Goal: Transaction & Acquisition: Purchase product/service

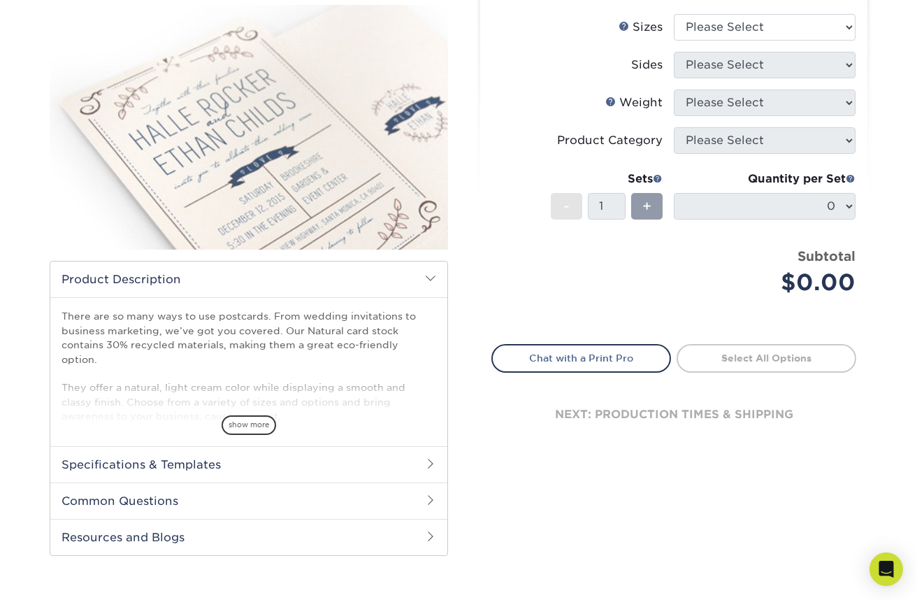
scroll to position [168, 0]
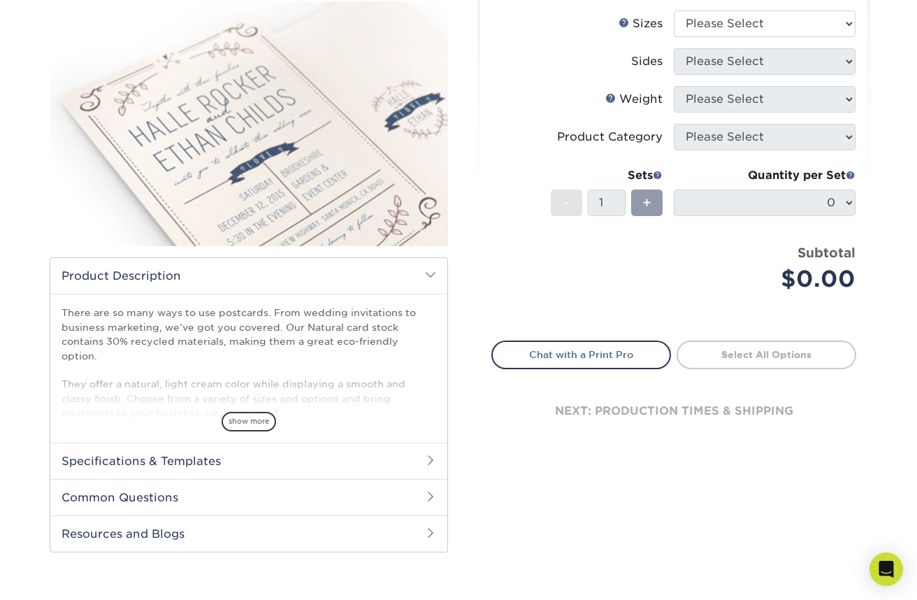
click at [412, 447] on h2 "Specifications & Templates" at bounding box center [248, 461] width 397 height 36
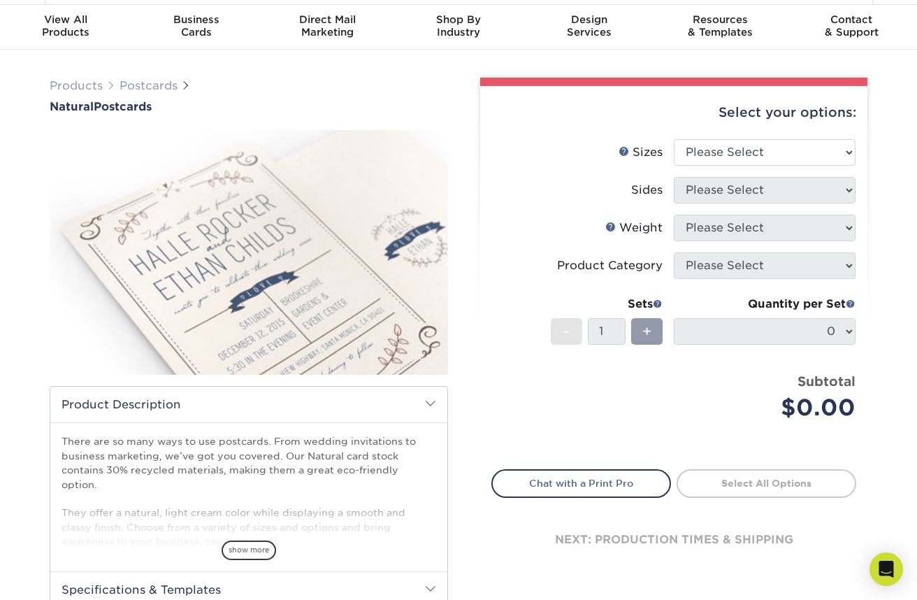
scroll to position [15, 0]
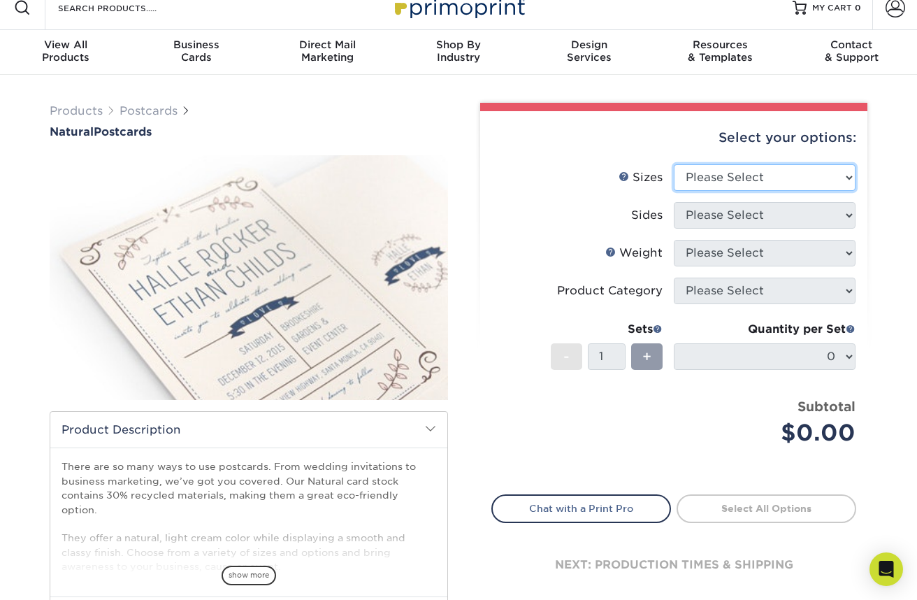
click at [716, 182] on select "Please Select 2" x 4" 2" x 6" 3.5" x 8.5" 4" x 6" 4" x 8.5" 4" x 9" 4.25" x 11"…" at bounding box center [765, 177] width 182 height 27
click at [752, 177] on select "Please Select 2" x 4" 2" x 6" 3.5" x 8.5" 4" x 6" 4" x 8.5" 4" x 9" 4.25" x 11"…" at bounding box center [765, 177] width 182 height 27
select select "6.00x9.00"
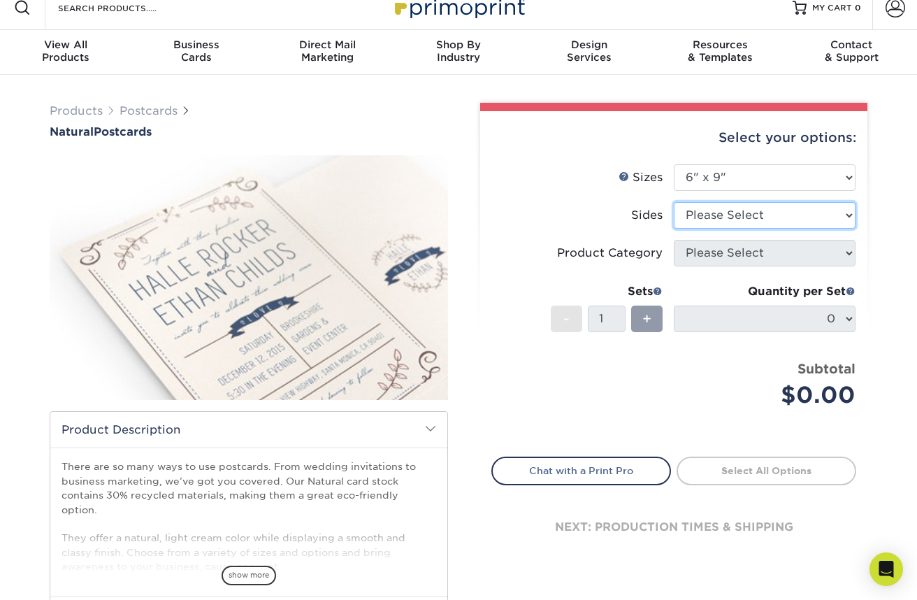
click at [753, 220] on select "Please Select Print Both Sides Print Front Only" at bounding box center [765, 215] width 182 height 27
select select "13abbda7-1d64-4f25-8bb2-c179b224825d"
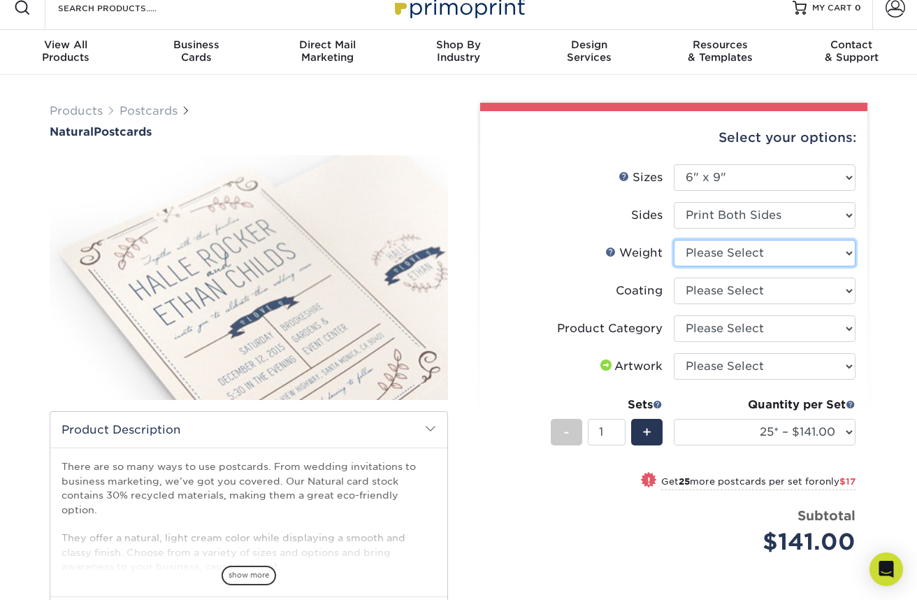
click at [772, 255] on select "Please Select 14PTNT" at bounding box center [765, 253] width 182 height 27
select select "14PTNT"
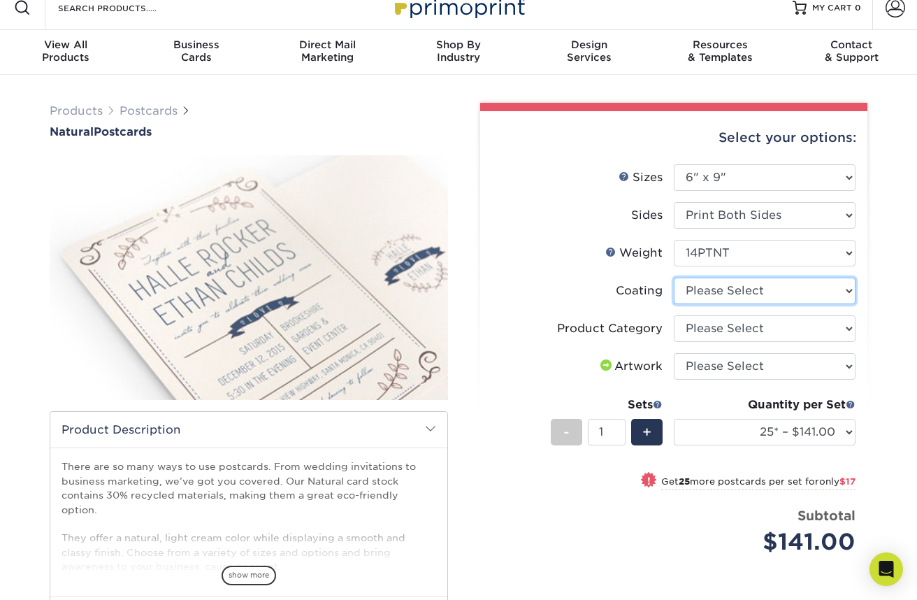
click at [797, 289] on select at bounding box center [765, 291] width 182 height 27
select select "3e7618de-abca-4bda-9f97-8b9129e913d8"
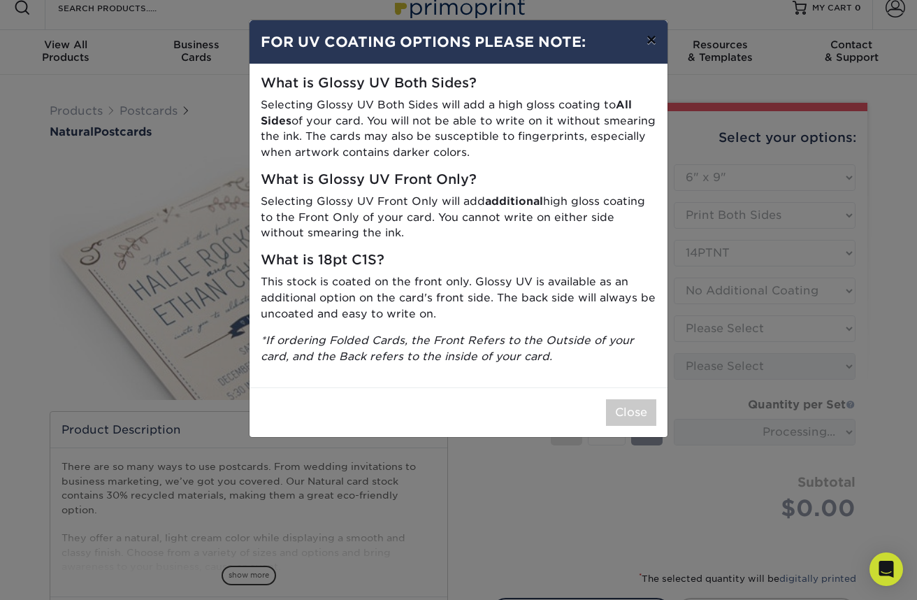
click at [659, 37] on button "×" at bounding box center [651, 39] width 32 height 39
